Goal: Information Seeking & Learning: Learn about a topic

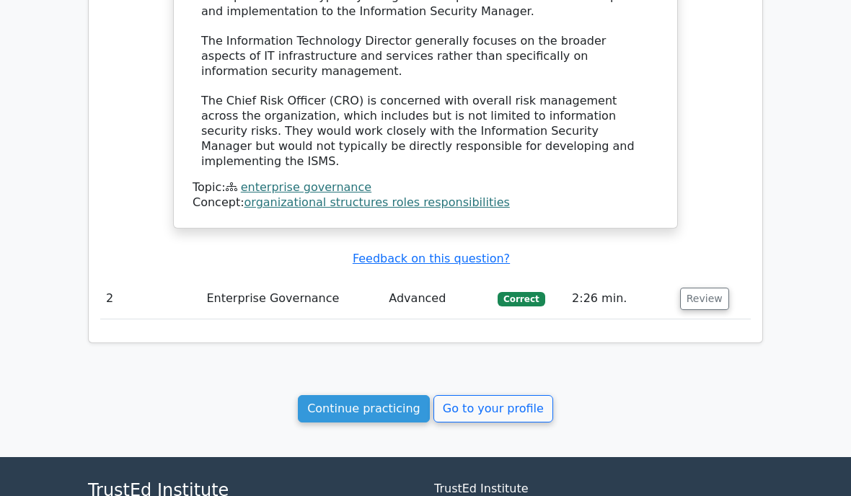
scroll to position [1381, 0]
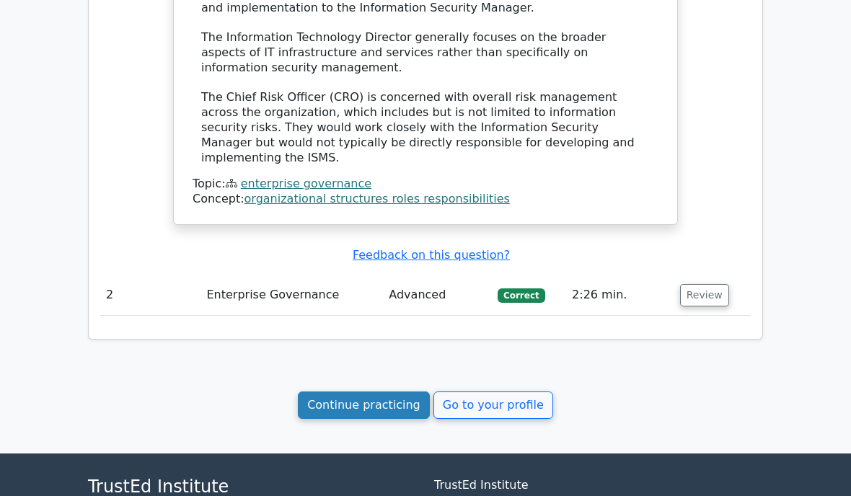
click at [368, 392] on link "Continue practicing" at bounding box center [364, 405] width 132 height 27
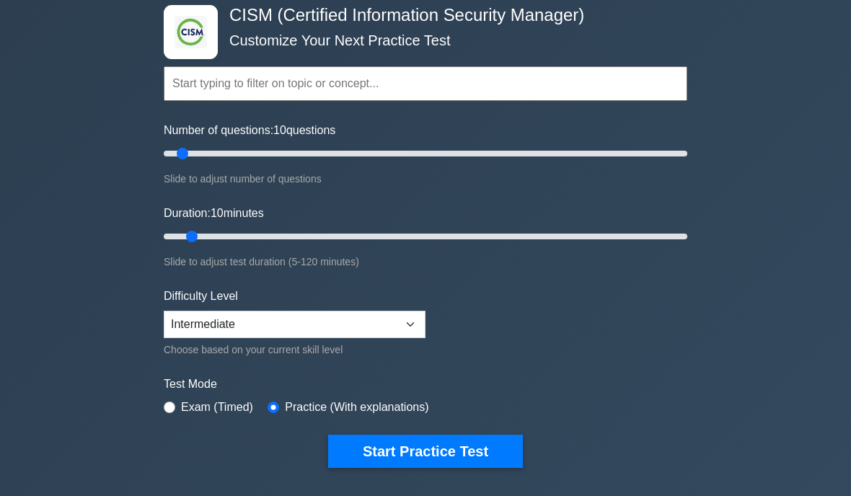
scroll to position [79, 0]
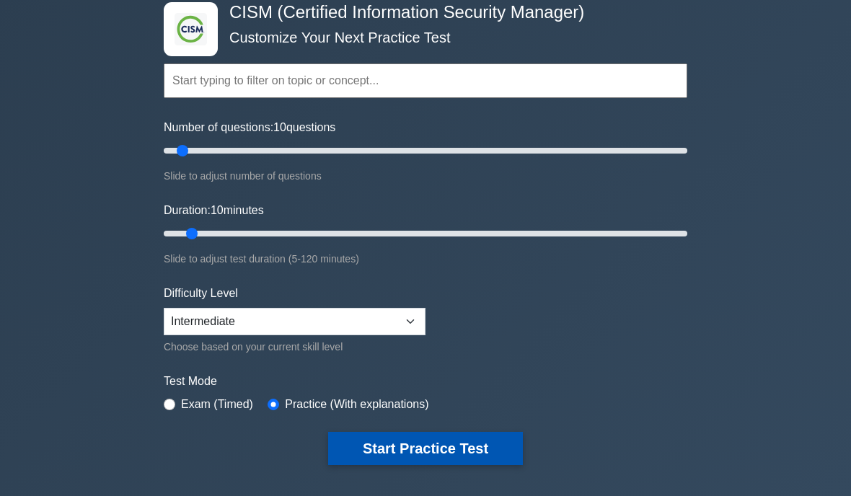
click at [419, 457] on button "Start Practice Test" at bounding box center [425, 448] width 195 height 33
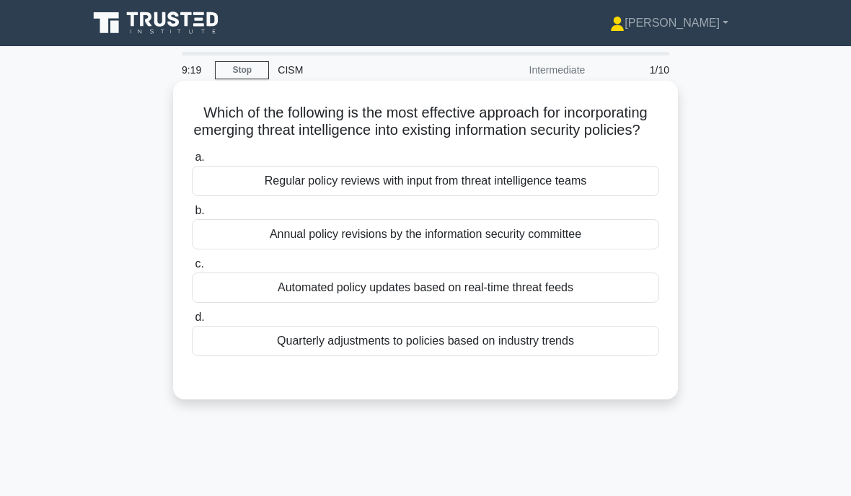
click at [406, 303] on div "Automated policy updates based on real-time threat feeds" at bounding box center [426, 288] width 468 height 30
click at [192, 269] on input "c. Automated policy updates based on real-time threat feeds" at bounding box center [192, 264] width 0 height 9
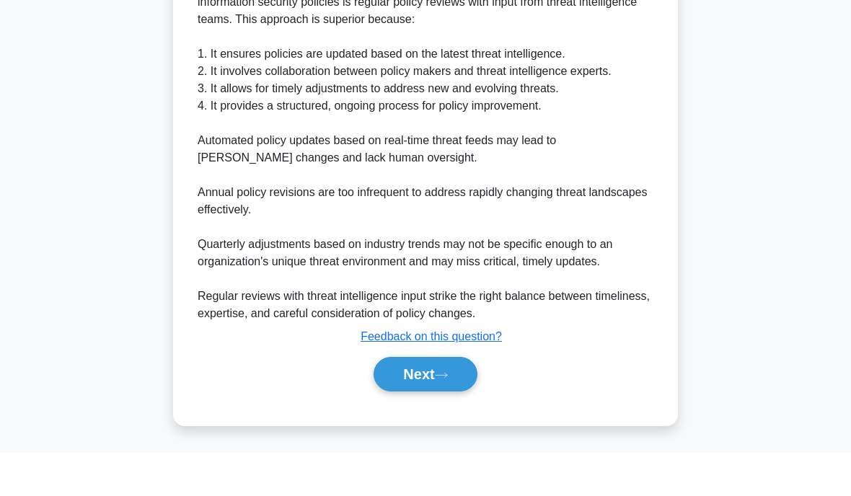
scroll to position [447, 0]
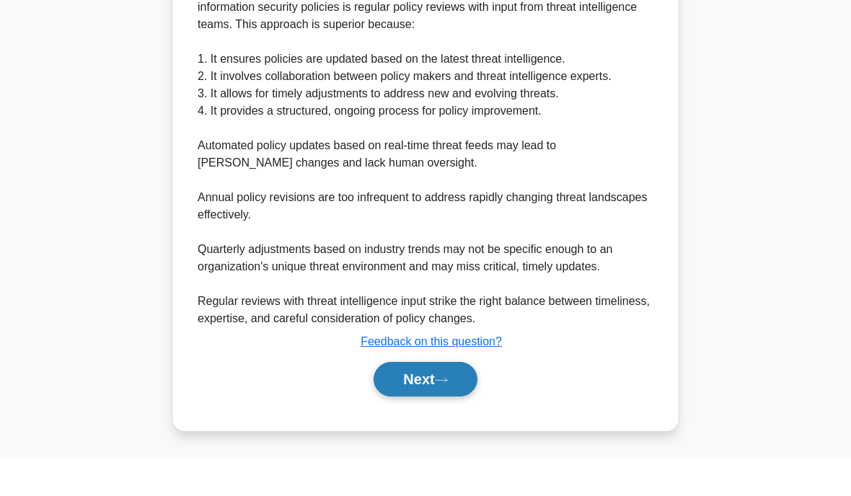
click at [405, 400] on button "Next" at bounding box center [425, 417] width 103 height 35
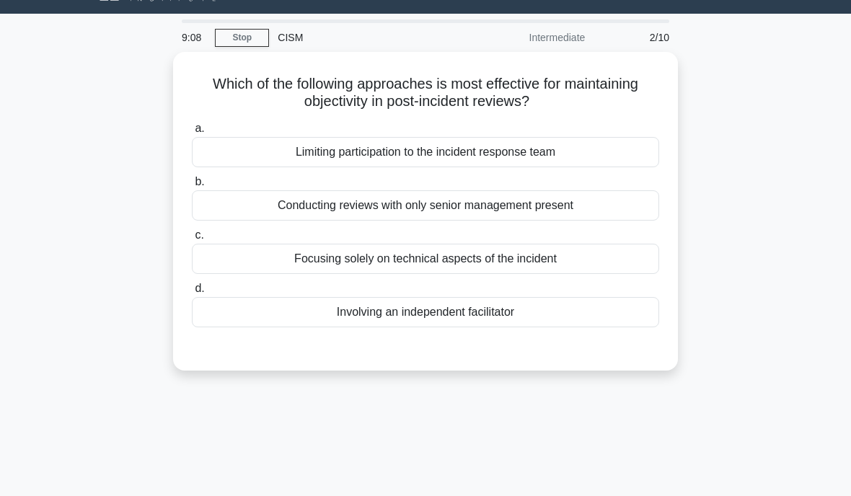
scroll to position [0, 0]
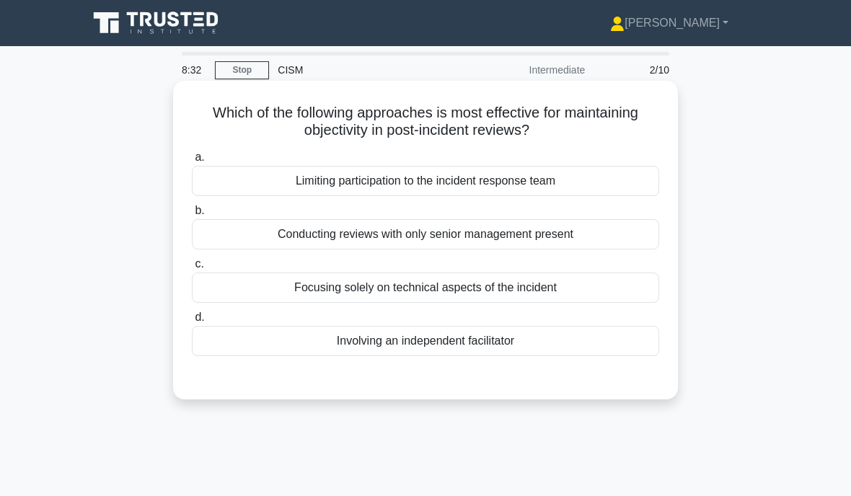
click at [438, 341] on div "Involving an independent facilitator" at bounding box center [426, 341] width 468 height 30
click at [192, 322] on input "d. Involving an independent facilitator" at bounding box center [192, 317] width 0 height 9
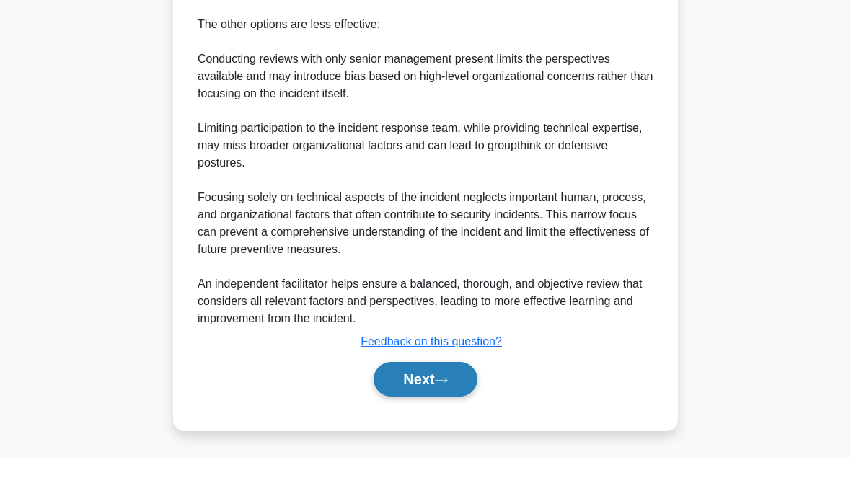
click at [429, 400] on button "Next" at bounding box center [425, 417] width 103 height 35
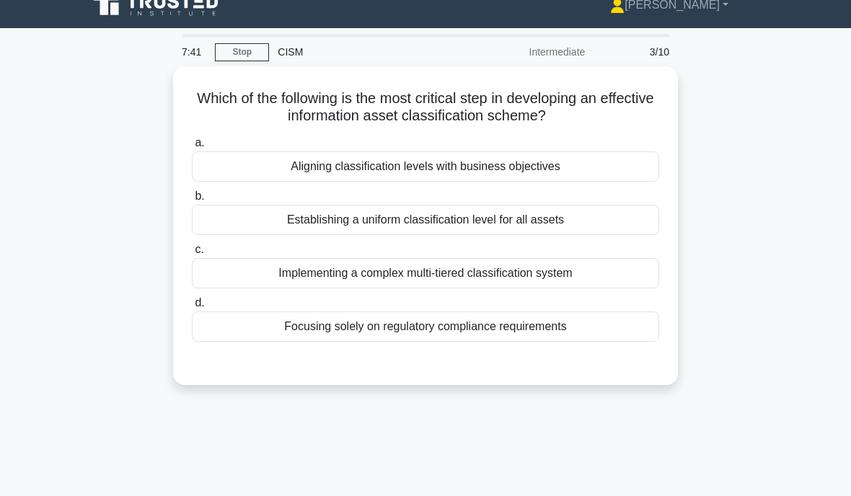
scroll to position [27, 0]
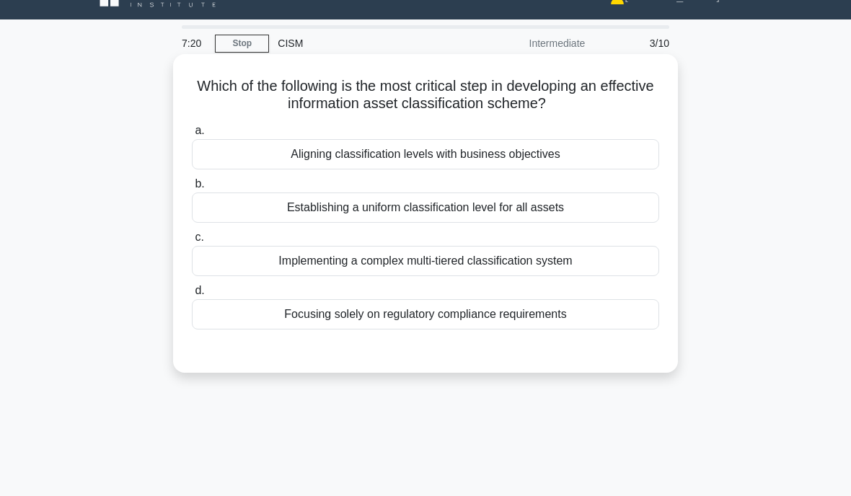
click at [352, 212] on div "Establishing a uniform classification level for all assets" at bounding box center [426, 208] width 468 height 30
click at [192, 189] on input "b. Establishing a uniform classification level for all assets" at bounding box center [192, 184] width 0 height 9
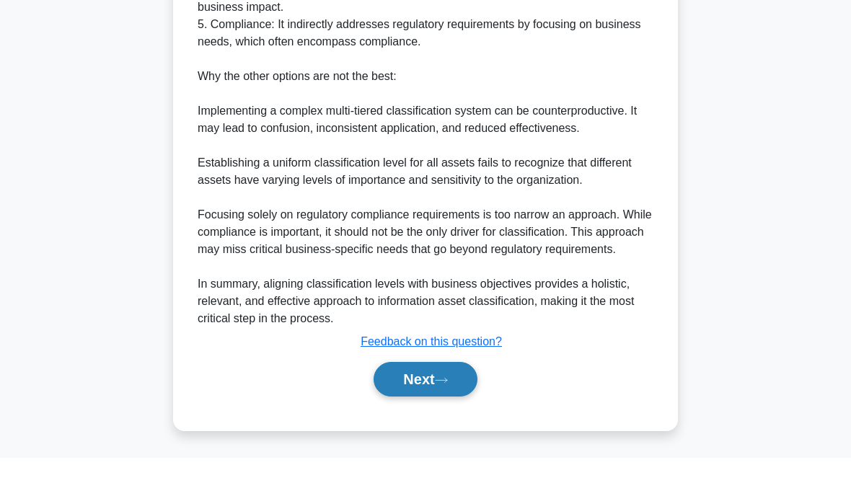
click at [413, 400] on button "Next" at bounding box center [425, 417] width 103 height 35
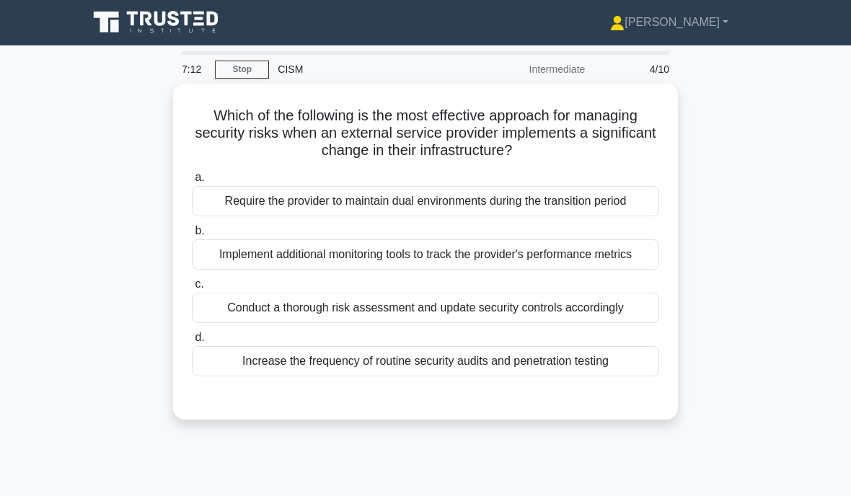
scroll to position [3, 0]
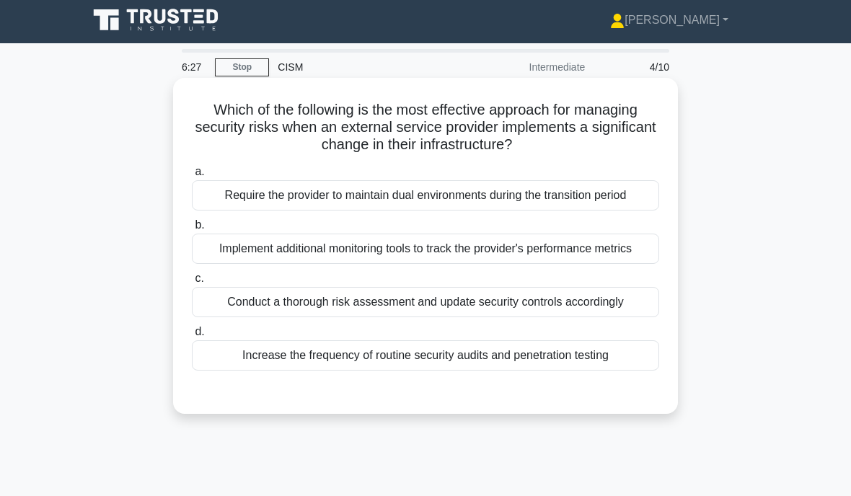
click at [353, 317] on div "Conduct a thorough risk assessment and update security controls accordingly" at bounding box center [426, 302] width 468 height 30
click at [192, 284] on input "c. Conduct a thorough risk assessment and update security controls accordingly" at bounding box center [192, 278] width 0 height 9
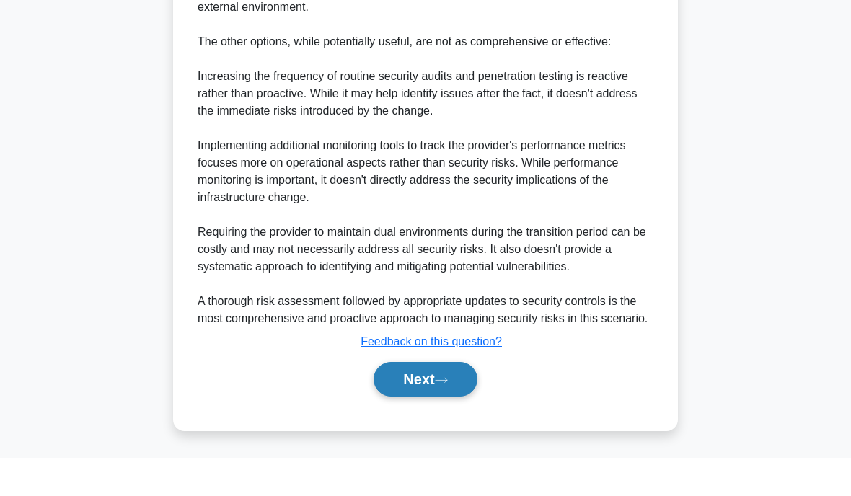
click at [413, 400] on button "Next" at bounding box center [425, 417] width 103 height 35
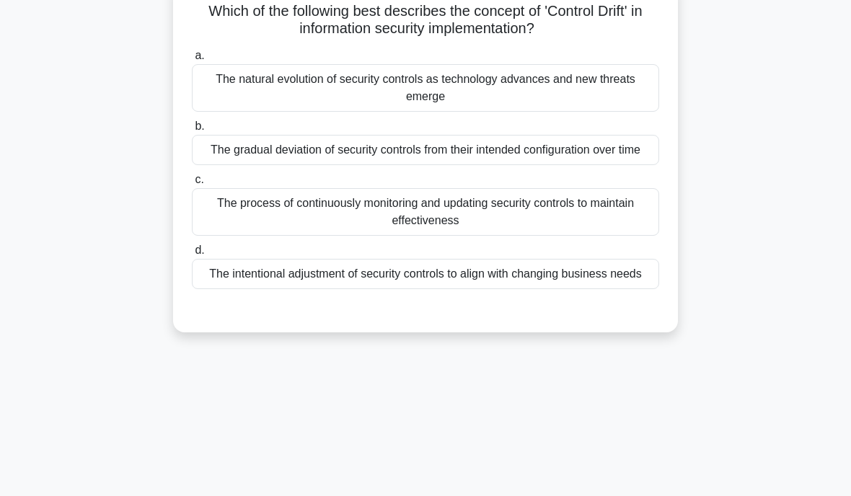
scroll to position [85, 0]
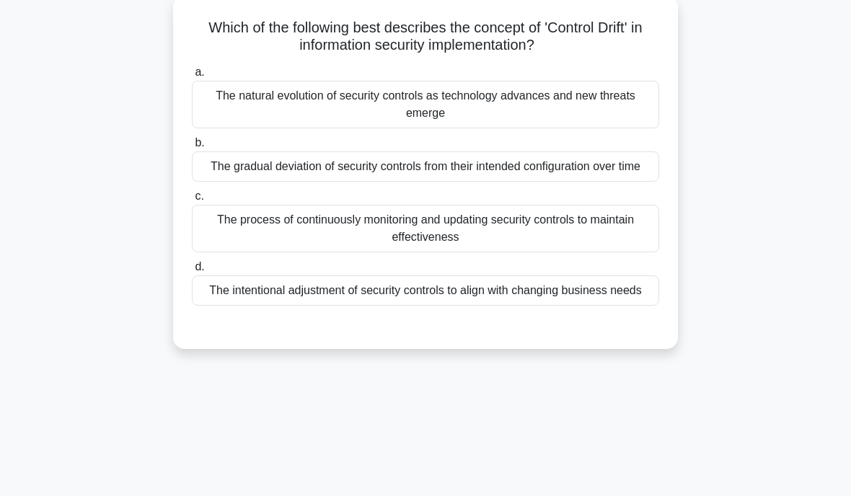
click at [395, 179] on div "The gradual deviation of security controls from their intended configuration ov…" at bounding box center [426, 167] width 468 height 30
click at [192, 148] on input "b. The gradual deviation of security controls from their intended configuration…" at bounding box center [192, 143] width 0 height 9
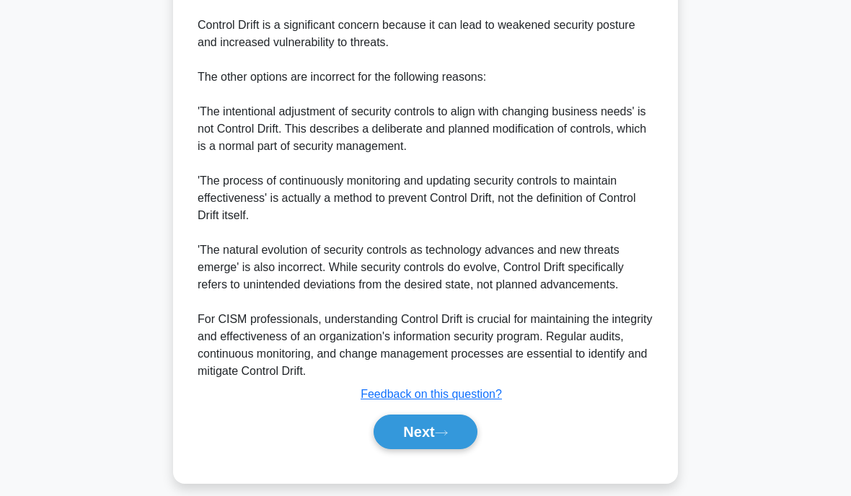
scroll to position [677, 0]
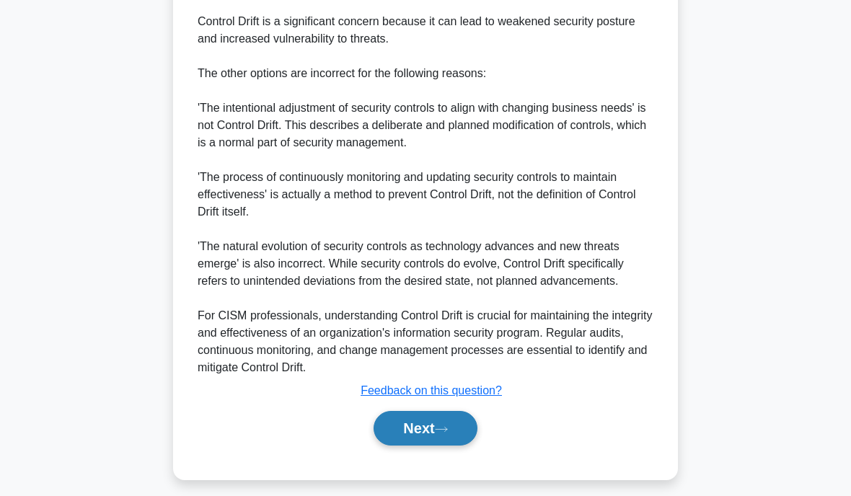
click at [435, 446] on button "Next" at bounding box center [425, 428] width 103 height 35
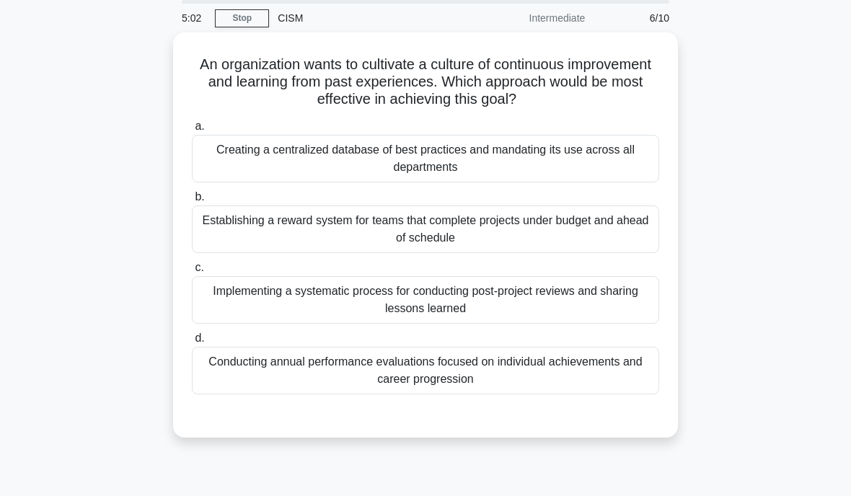
scroll to position [54, 0]
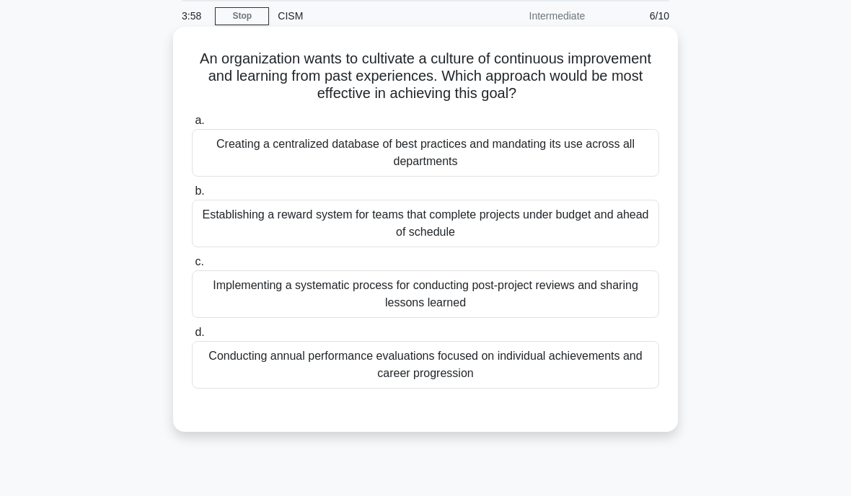
click at [430, 286] on div "Implementing a systematic process for conducting post-project reviews and shari…" at bounding box center [426, 295] width 468 height 48
click at [192, 267] on input "c. Implementing a systematic process for conducting post-project reviews and sh…" at bounding box center [192, 262] width 0 height 9
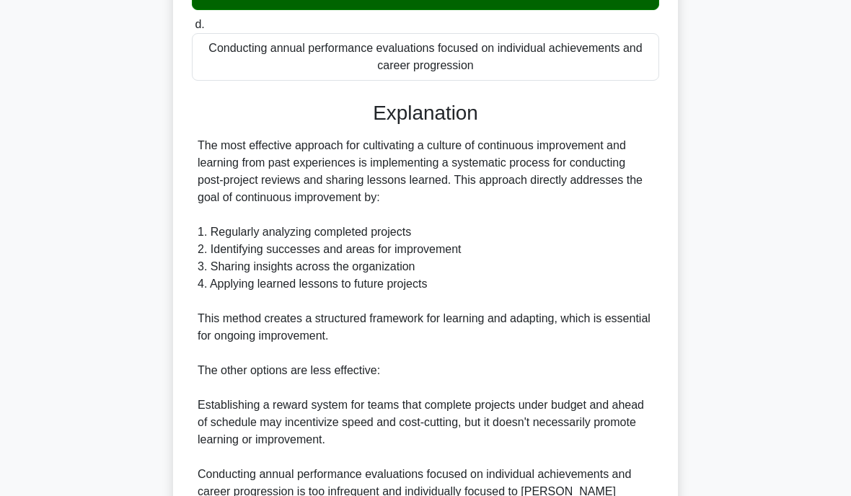
scroll to position [369, 0]
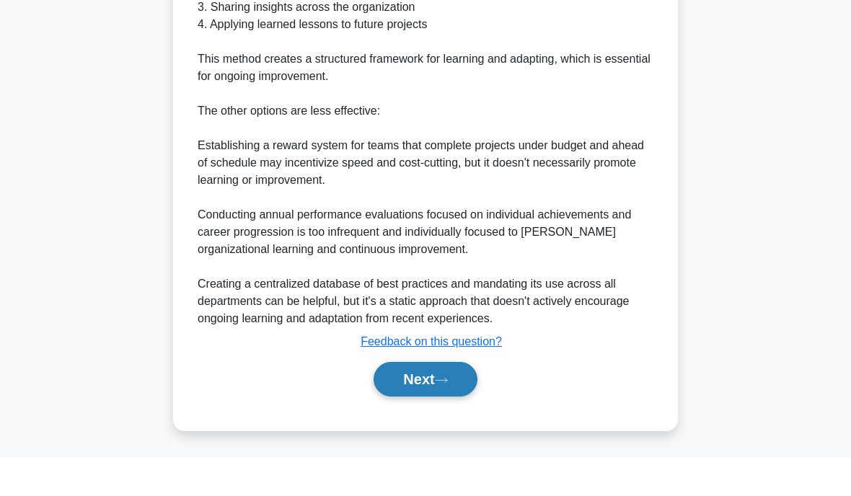
click at [408, 400] on button "Next" at bounding box center [425, 417] width 103 height 35
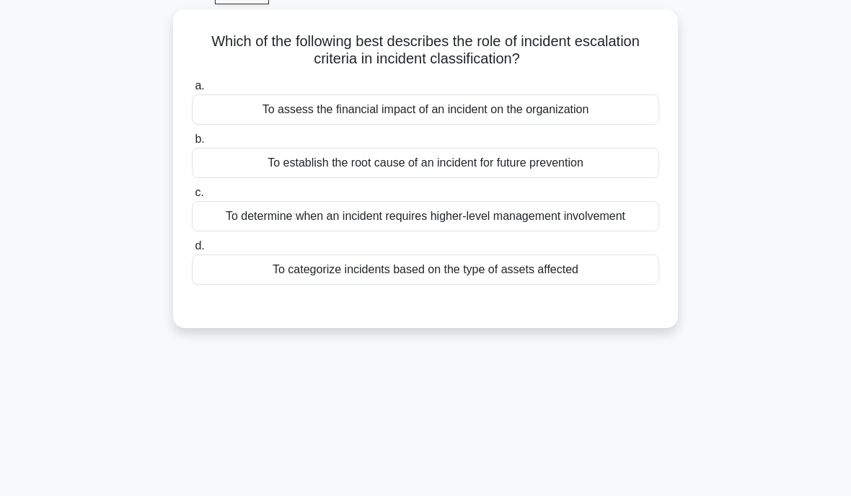
scroll to position [73, 0]
click at [442, 276] on div "To categorize incidents based on the type of assets affected" at bounding box center [426, 268] width 468 height 30
click at [192, 250] on input "d. To categorize incidents based on the type of assets affected" at bounding box center [192, 244] width 0 height 9
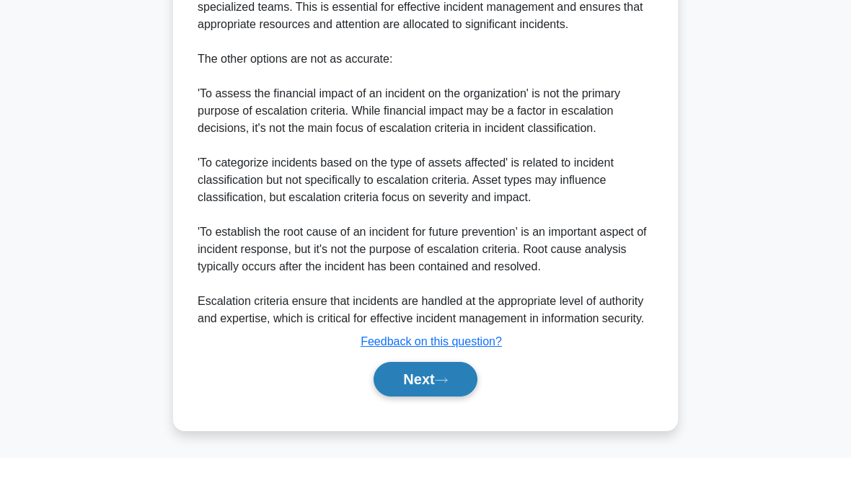
click at [403, 400] on button "Next" at bounding box center [425, 417] width 103 height 35
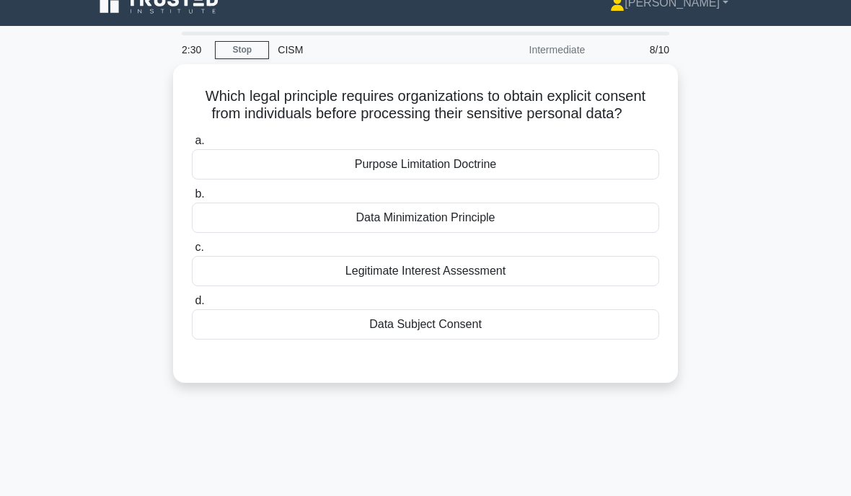
scroll to position [0, 0]
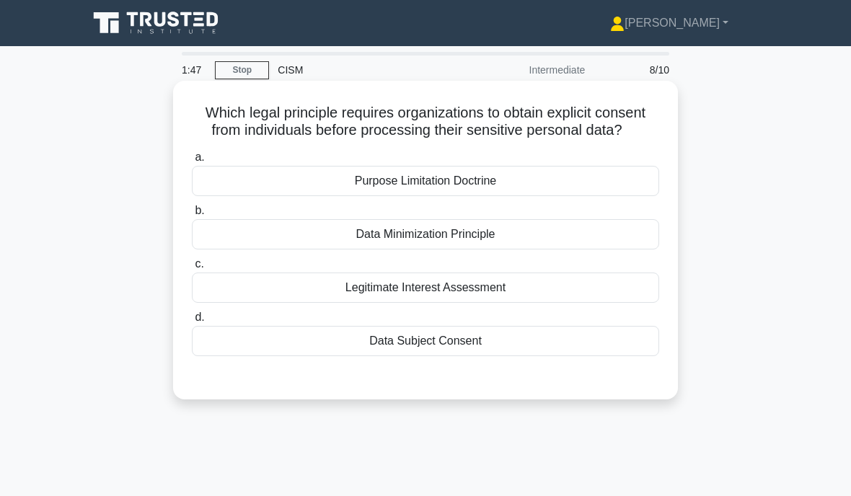
click at [461, 349] on div "Data Subject Consent" at bounding box center [426, 341] width 468 height 30
click at [192, 322] on input "d. Data Subject Consent" at bounding box center [192, 317] width 0 height 9
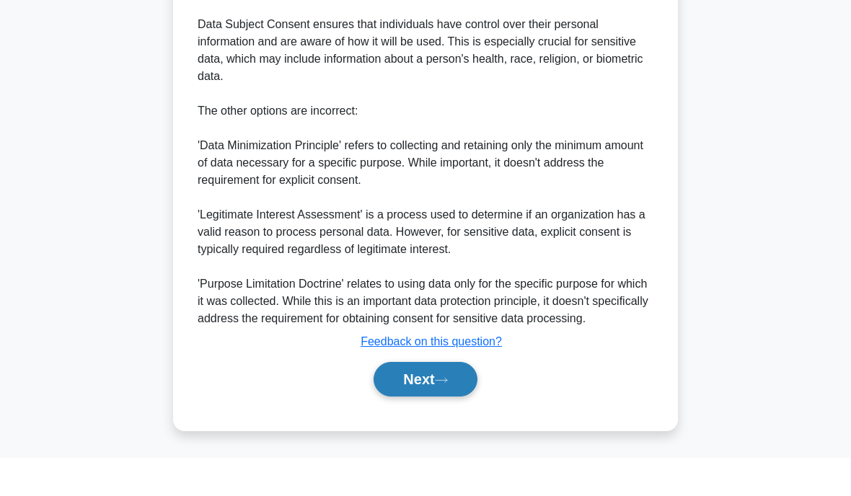
click at [404, 400] on button "Next" at bounding box center [425, 417] width 103 height 35
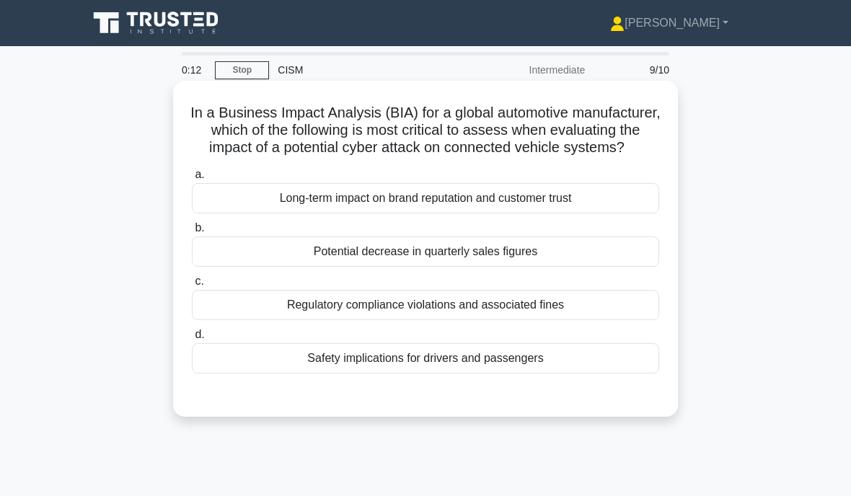
click at [426, 374] on div "Safety implications for drivers and passengers" at bounding box center [426, 358] width 468 height 30
click at [192, 340] on input "d. Safety implications for drivers and passengers" at bounding box center [192, 334] width 0 height 9
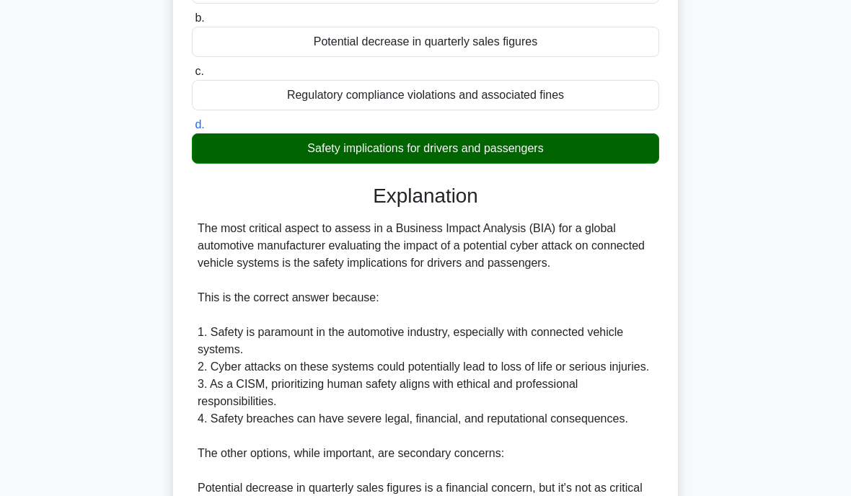
scroll to position [214, 0]
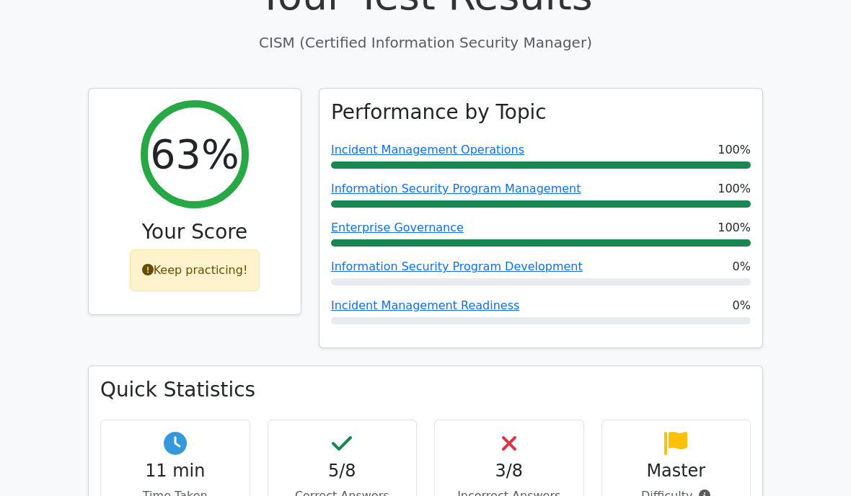
scroll to position [118, 0]
